Goal: Navigation & Orientation: Understand site structure

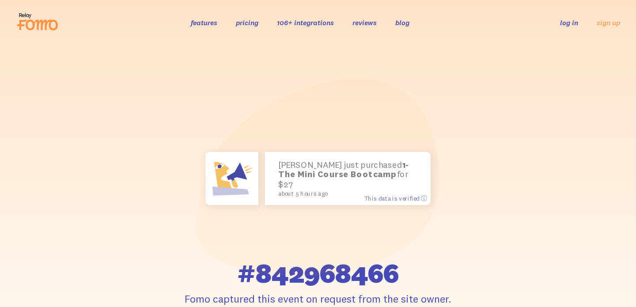
click at [205, 24] on link "features" at bounding box center [204, 22] width 26 height 9
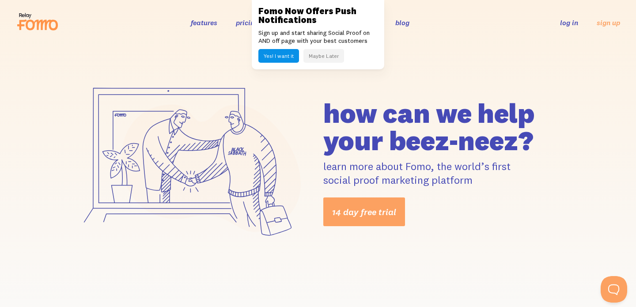
click at [310, 58] on button "Maybe Later" at bounding box center [323, 56] width 41 height 14
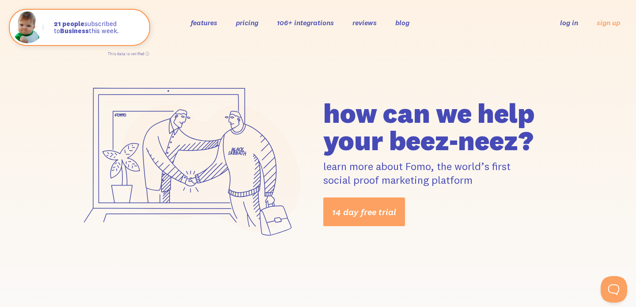
click at [246, 26] on link "pricing" at bounding box center [247, 22] width 23 height 9
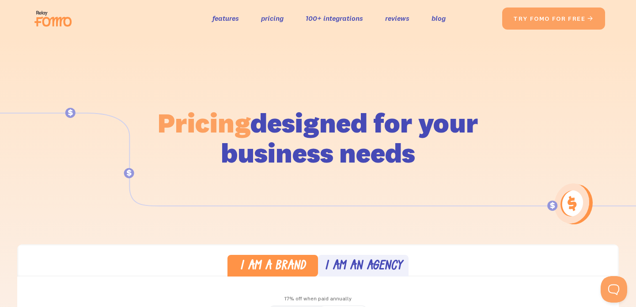
click at [54, 20] on img at bounding box center [55, 18] width 49 height 28
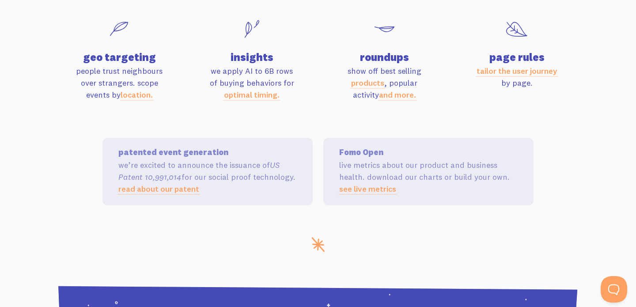
scroll to position [2987, 0]
